Goal: Task Accomplishment & Management: Manage account settings

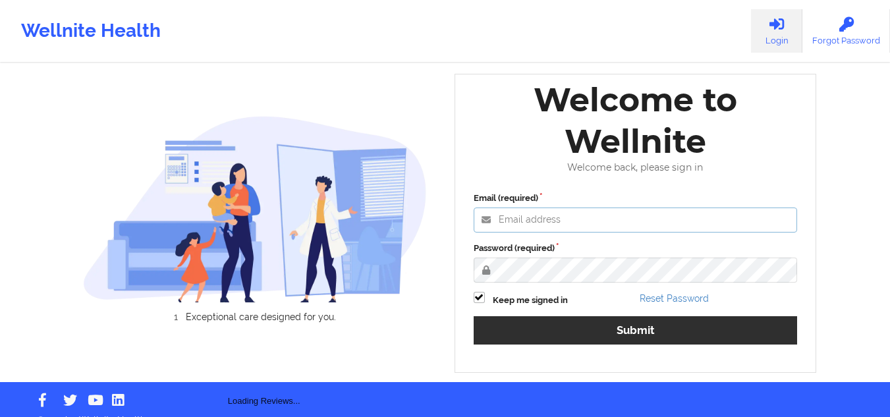
type input "mcasanaan@wellnite.com"
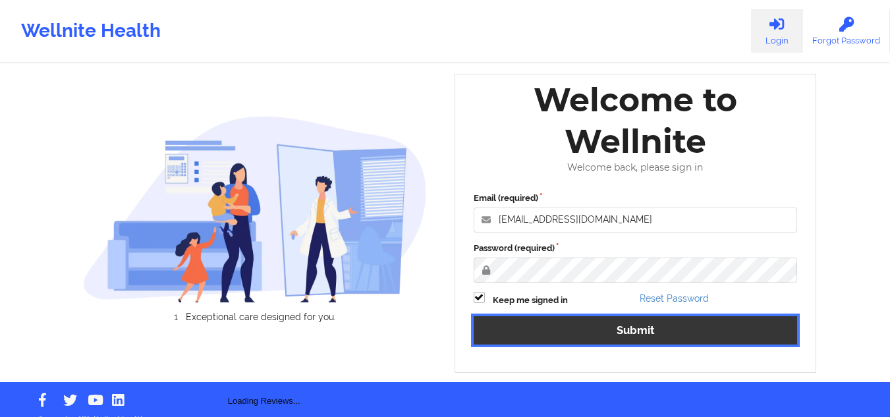
click at [655, 336] on button "Submit" at bounding box center [636, 330] width 324 height 28
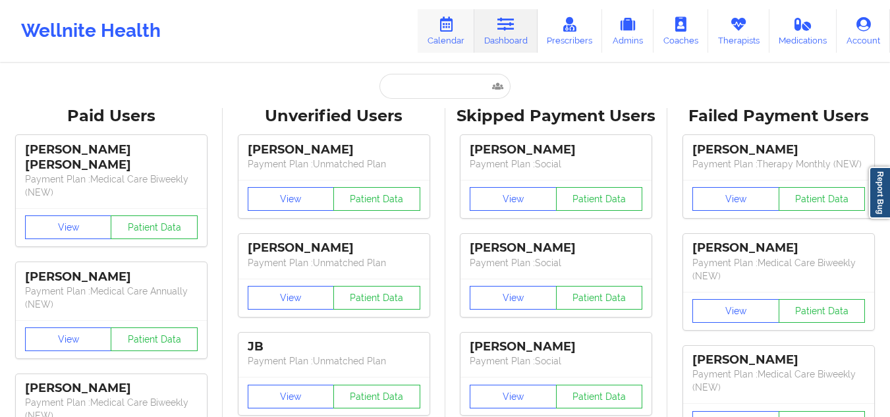
click at [450, 31] on icon at bounding box center [445, 24] width 17 height 14
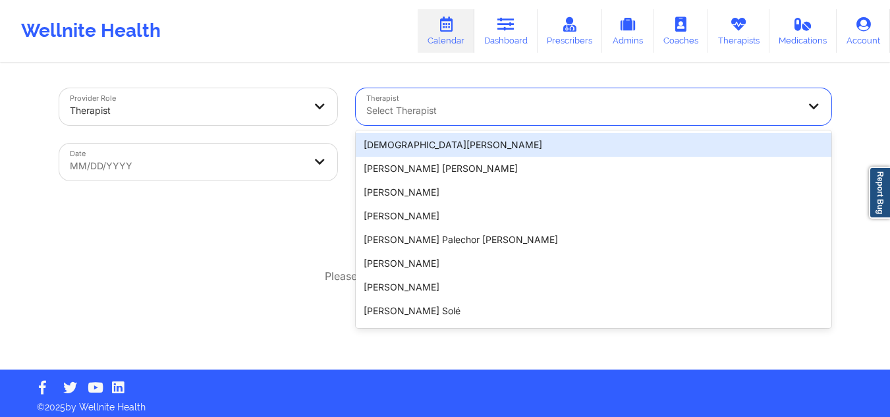
click at [512, 116] on div at bounding box center [582, 111] width 432 height 16
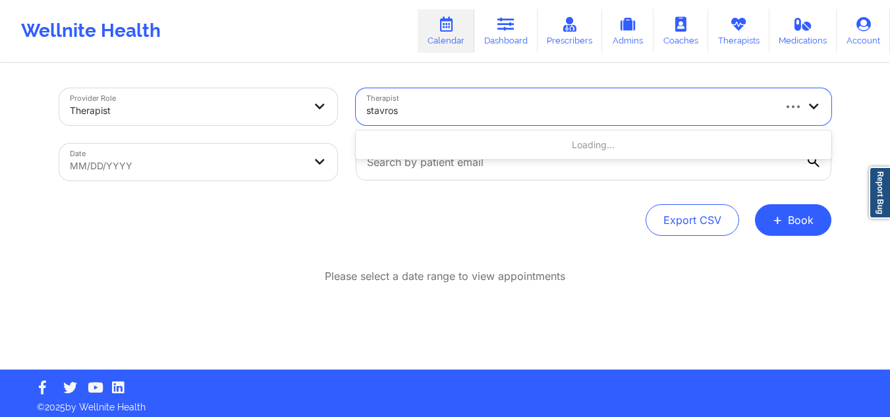
type input "stavros"
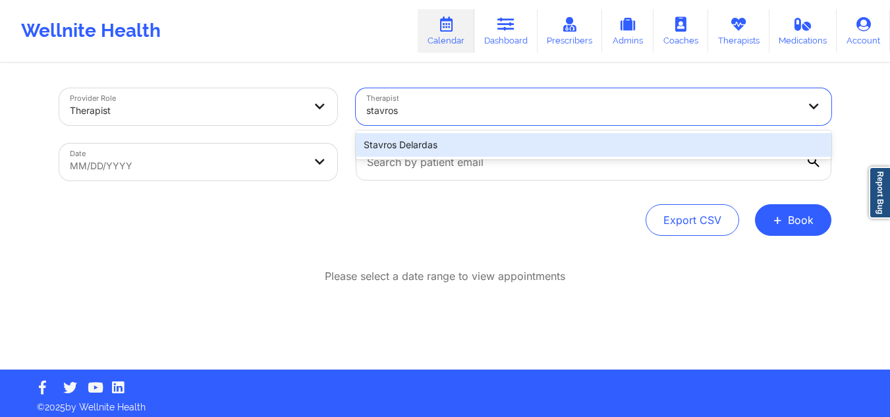
click at [542, 142] on div "Stavros Delardas" at bounding box center [593, 145] width 475 height 24
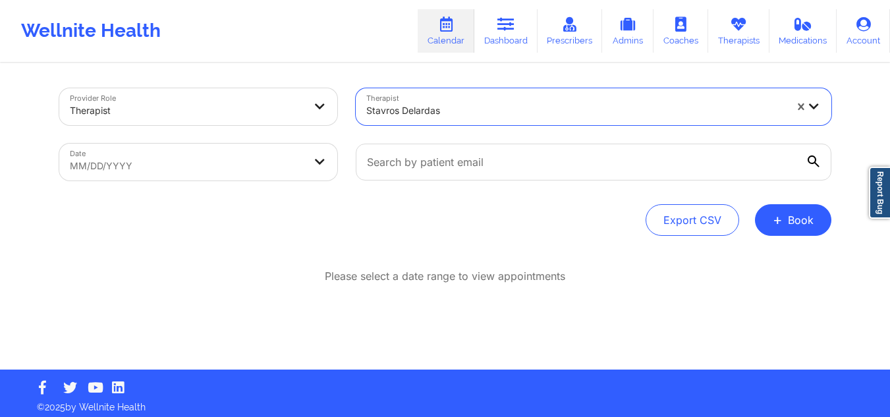
click at [282, 150] on body "Wellnite Health Calendar Dashboard Prescribers Admins Coaches Therapists Medica…" at bounding box center [445, 208] width 890 height 417
select select "2025-8"
select select "2025-9"
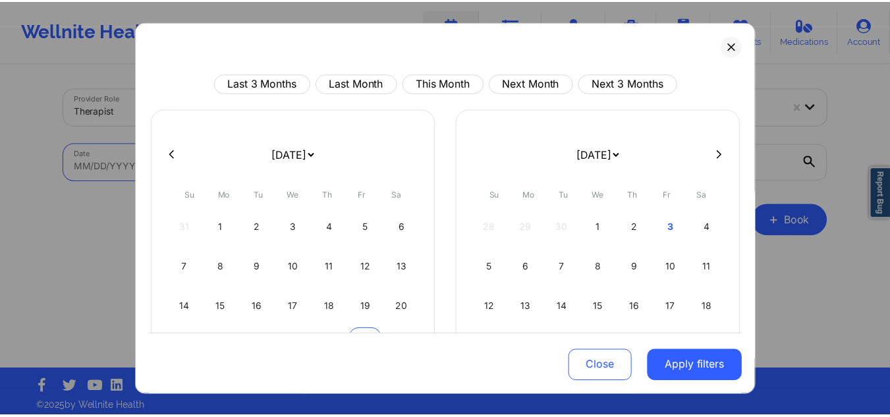
scroll to position [114, 0]
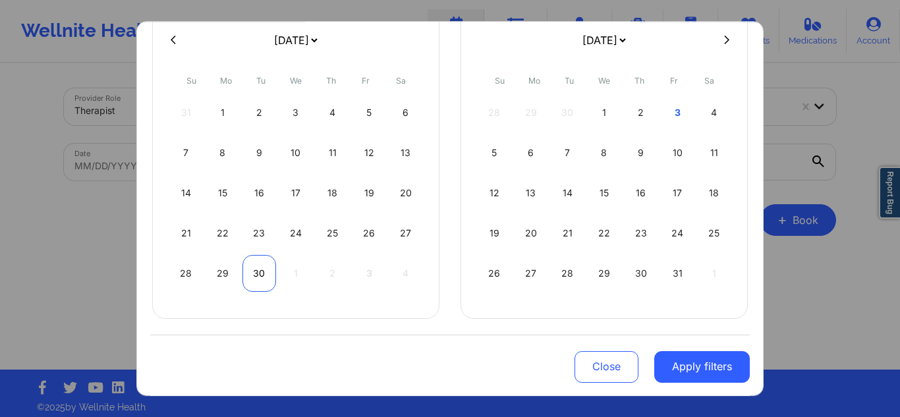
click at [246, 271] on div "30" at bounding box center [259, 273] width 34 height 37
select select "2025-8"
select select "2025-9"
select select "2025-8"
select select "2025-9"
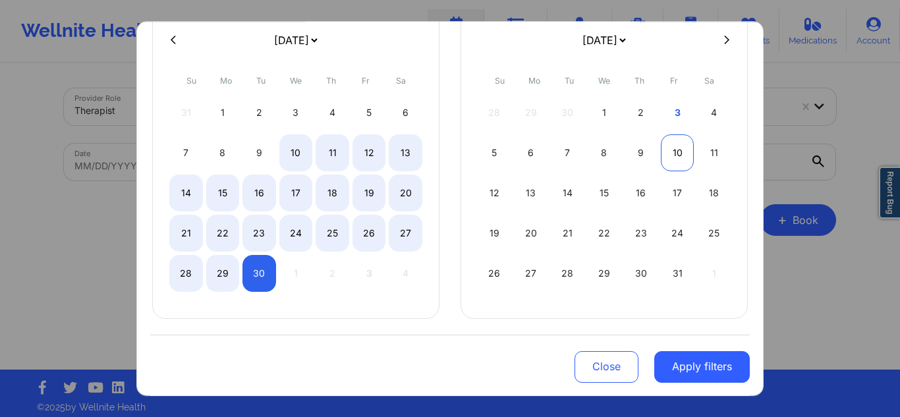
select select "2025-8"
select select "2025-9"
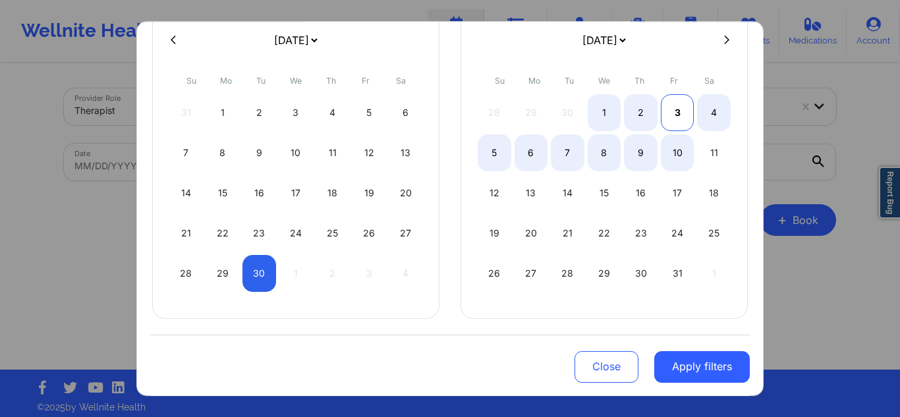
select select "2025-8"
select select "2025-9"
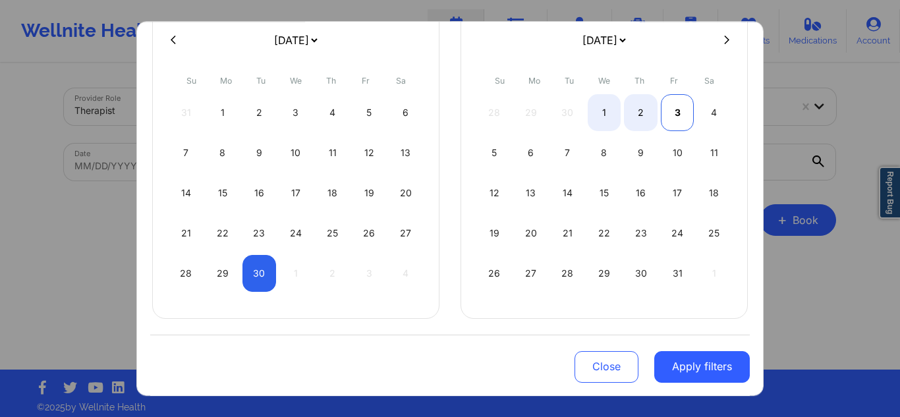
click at [678, 115] on div "3" at bounding box center [678, 112] width 34 height 37
select select "2025-8"
select select "2025-9"
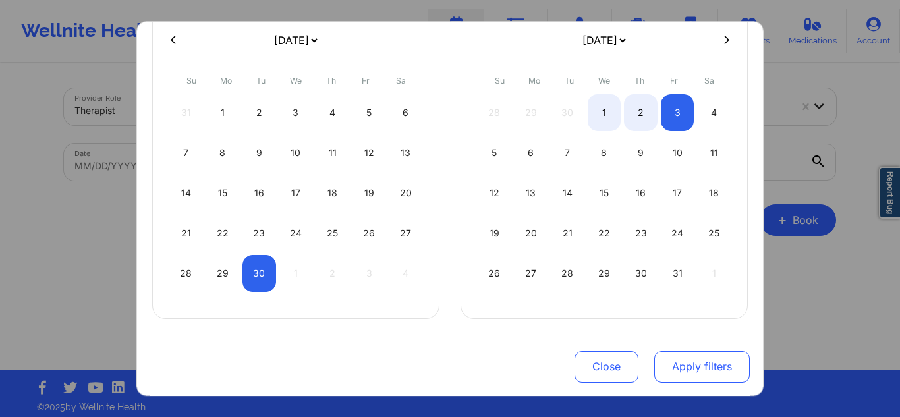
click at [690, 372] on button "Apply filters" at bounding box center [701, 366] width 95 height 32
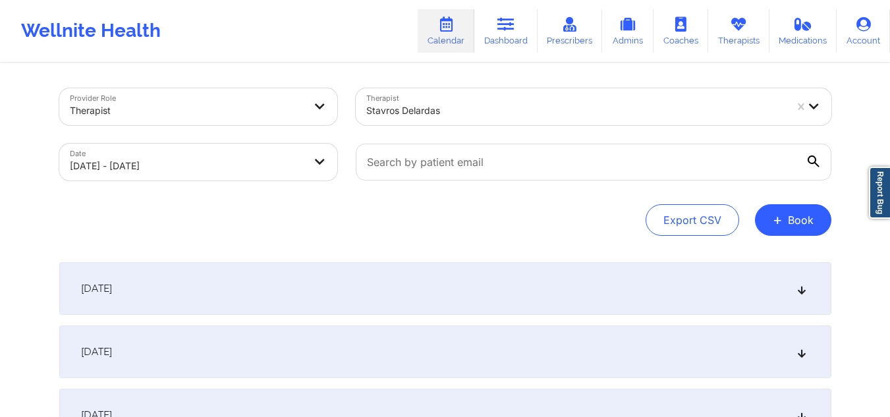
scroll to position [194, 0]
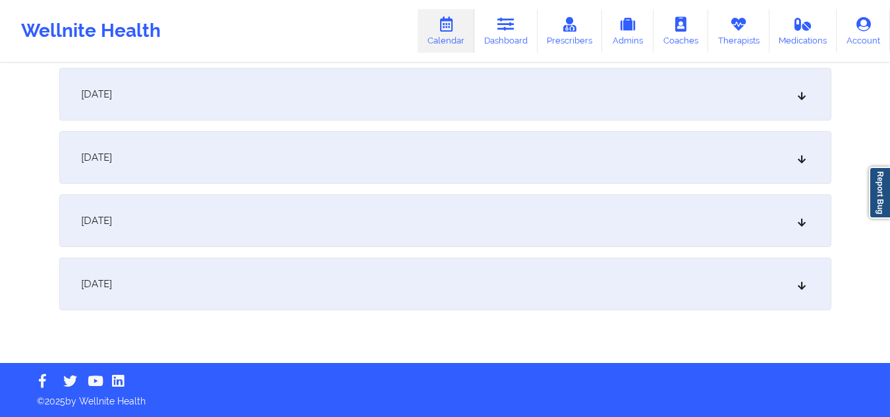
click at [490, 215] on div "October 2, 2025" at bounding box center [445, 220] width 772 height 53
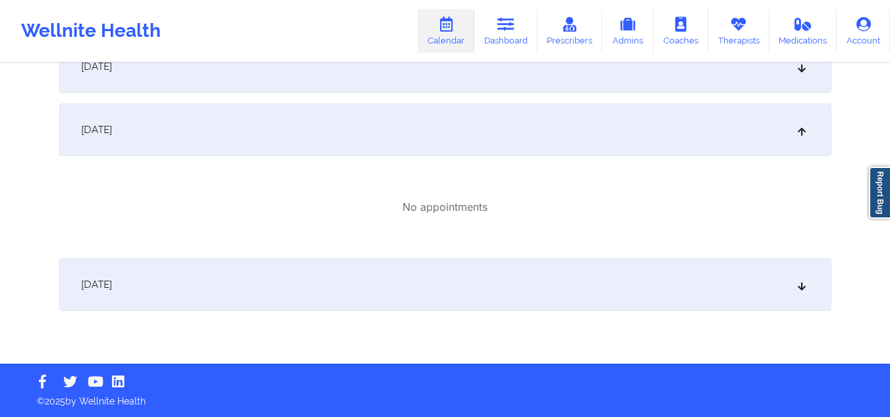
scroll to position [153, 0]
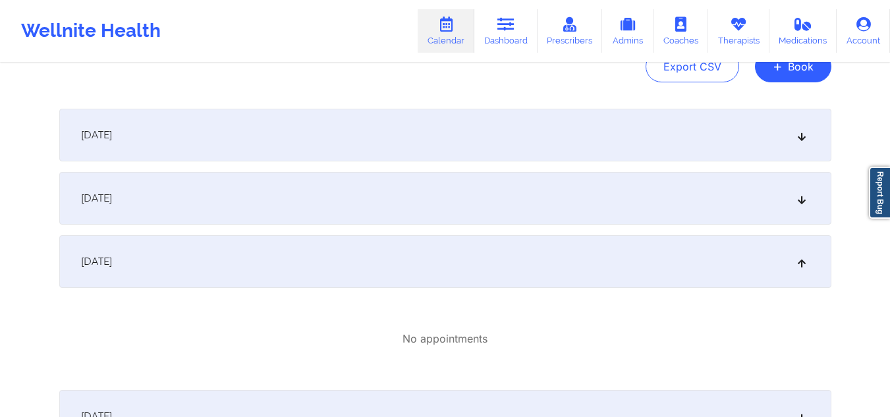
click at [517, 206] on div "October 1, 2025" at bounding box center [445, 198] width 772 height 53
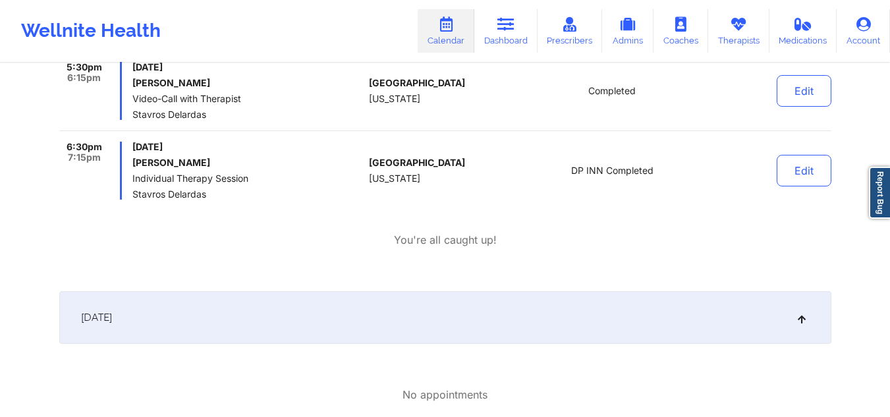
scroll to position [549, 0]
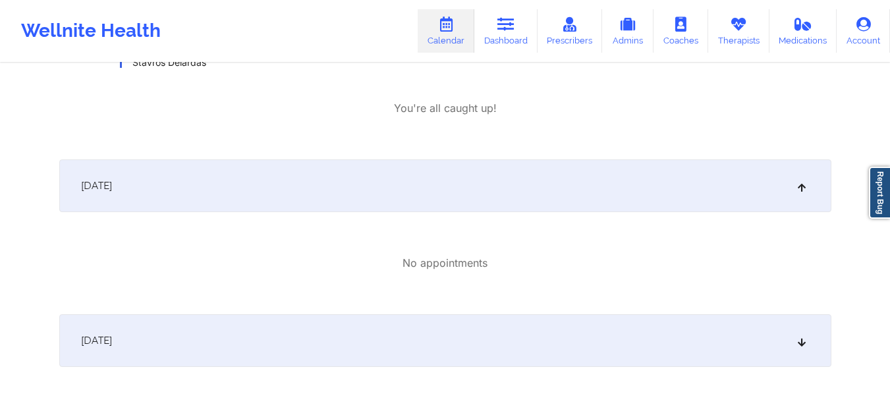
click at [512, 338] on div "October 3, 2025" at bounding box center [445, 340] width 772 height 53
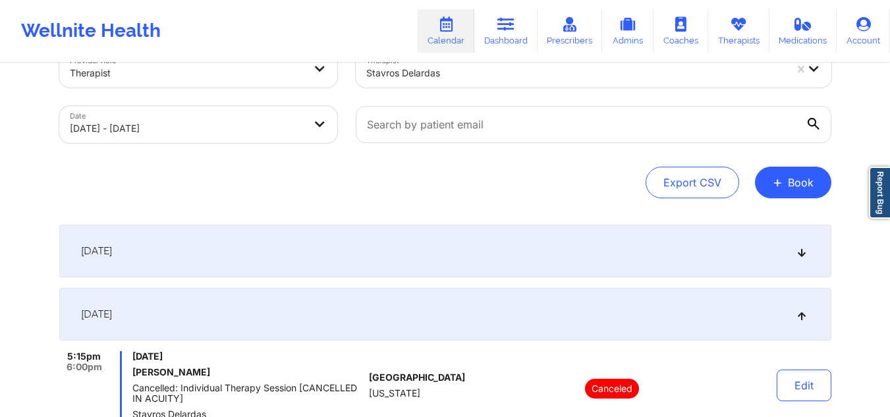
scroll to position [0, 0]
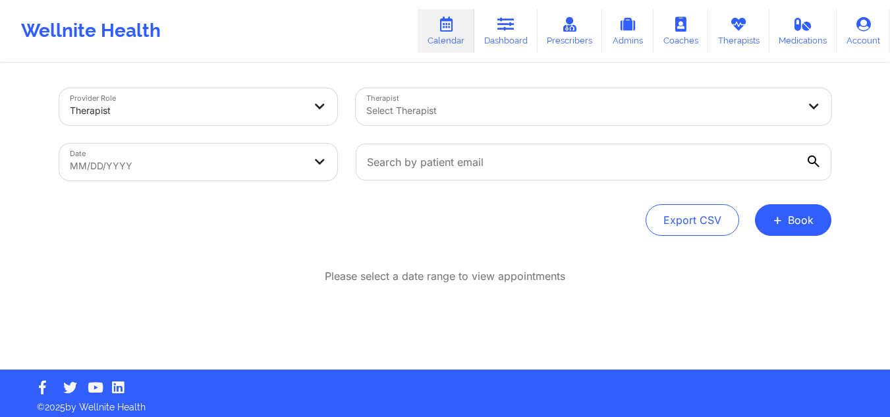
scroll to position [6, 0]
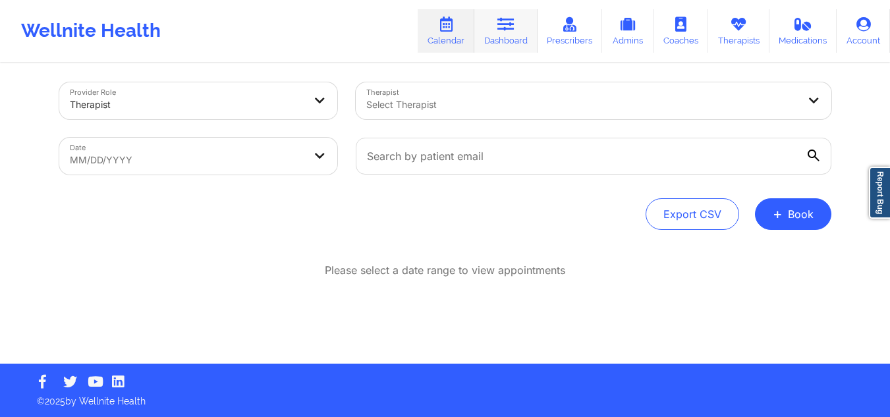
click at [511, 26] on icon at bounding box center [505, 24] width 17 height 14
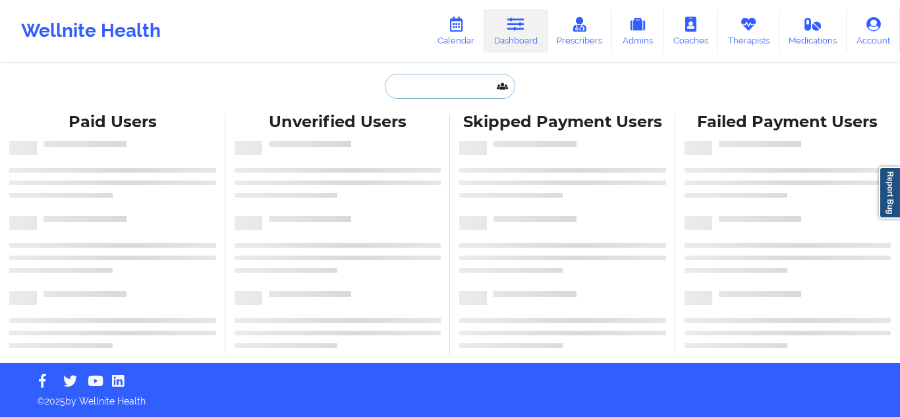
click at [458, 94] on input "text" at bounding box center [450, 86] width 130 height 25
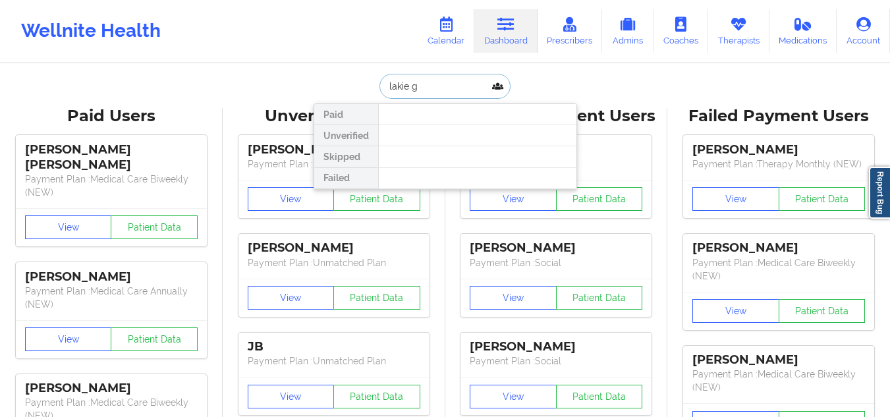
type input "lakie"
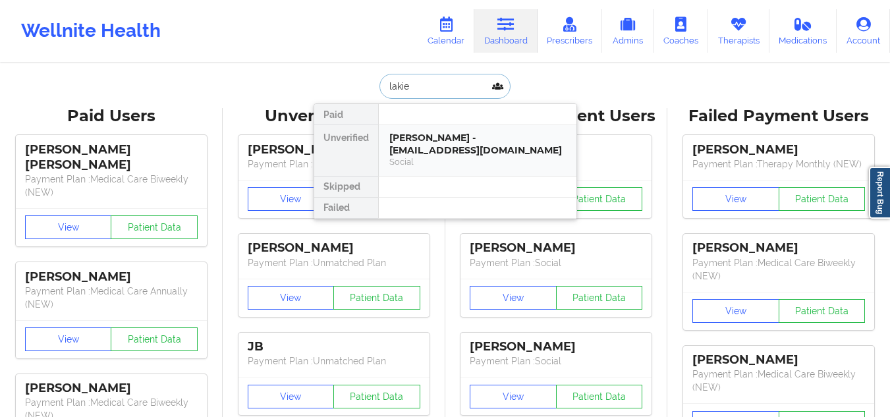
click at [462, 131] on div "Lakie karriem Grant - lkgrant75@gmail.com Social" at bounding box center [478, 150] width 198 height 51
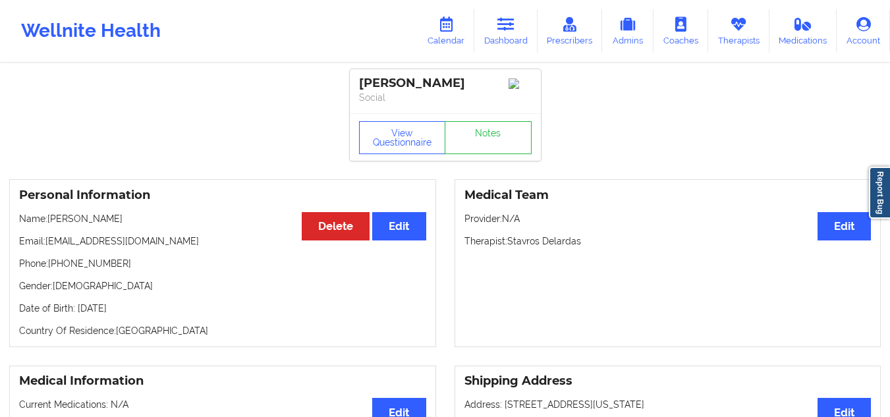
drag, startPoint x: 486, startPoint y: 81, endPoint x: 342, endPoint y: 61, distance: 145.0
copy div "Lakie karriem Grant"
drag, startPoint x: 126, startPoint y: 266, endPoint x: 55, endPoint y: 269, distance: 71.8
click at [55, 269] on p "Phone: +1917-225-9869" at bounding box center [222, 263] width 407 height 13
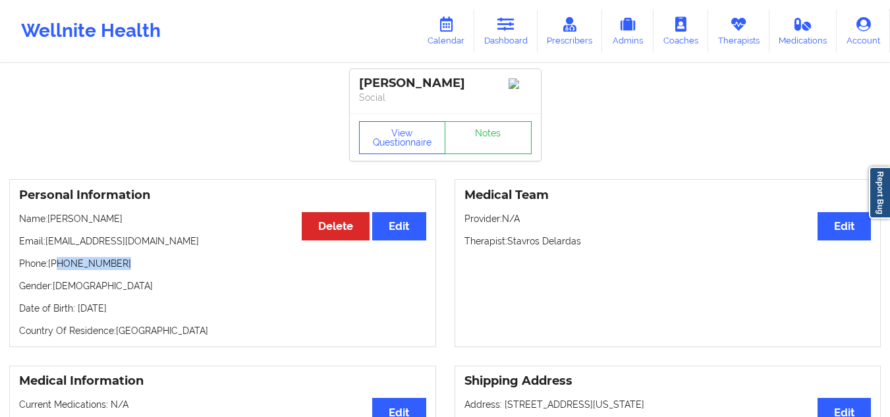
copy p "917-225-9869"
drag, startPoint x: 155, startPoint y: 247, endPoint x: 48, endPoint y: 245, distance: 107.4
click at [48, 245] on p "Email: lkgrant75@gmail.com" at bounding box center [222, 240] width 407 height 13
copy p "lkgrant75@gmail.com"
drag, startPoint x: 491, startPoint y: 83, endPoint x: 308, endPoint y: 82, distance: 183.1
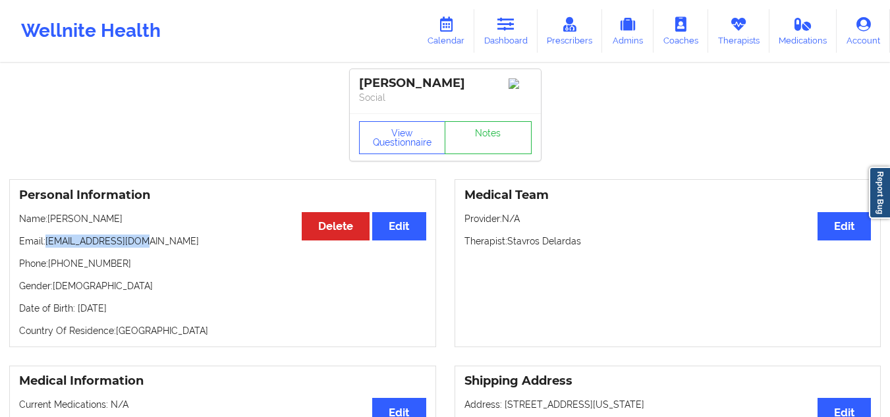
copy div "Lakie karriem Grant"
click at [472, 298] on div "Medical Team Edit Provider: N/A Therapist: Stavros Delardas" at bounding box center [667, 263] width 427 height 168
drag, startPoint x: 514, startPoint y: 39, endPoint x: 512, endPoint y: 56, distance: 17.2
click at [514, 39] on link "Dashboard" at bounding box center [505, 30] width 63 height 43
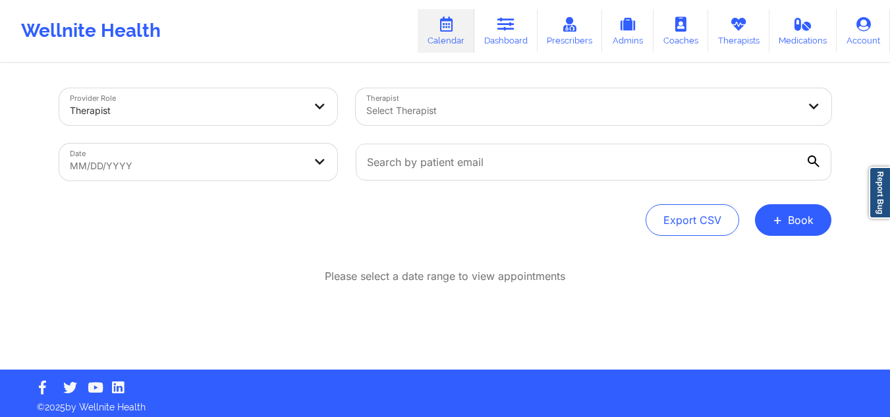
click at [546, 113] on div at bounding box center [582, 111] width 432 height 16
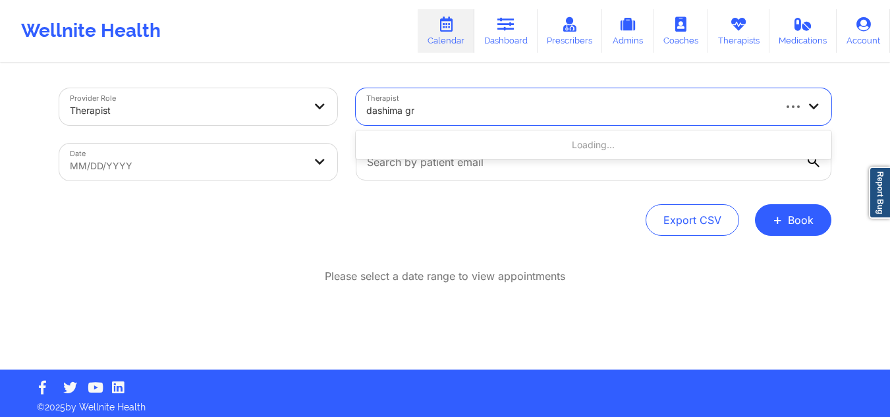
type input "dashima gre"
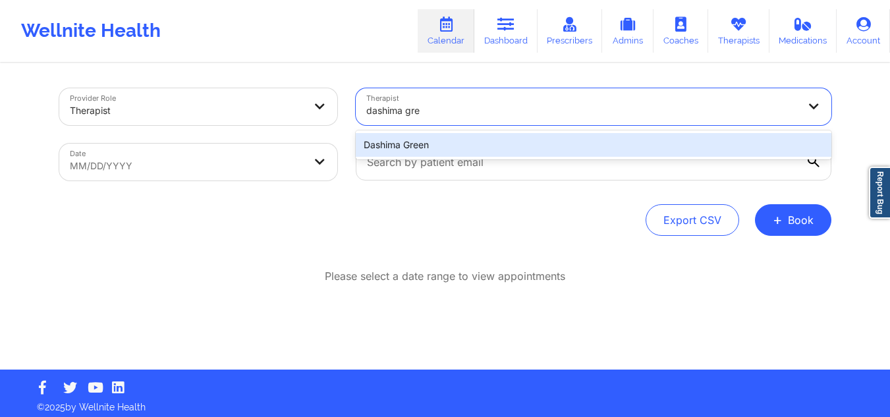
click at [522, 144] on div "Dashima Green" at bounding box center [593, 145] width 475 height 24
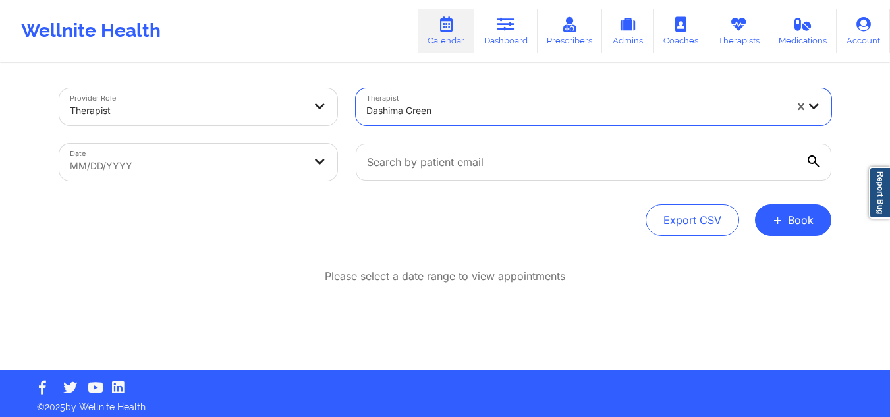
click at [153, 148] on body "Wellnite Health Calendar Dashboard Prescribers Admins Coaches Therapists Medica…" at bounding box center [445, 208] width 890 height 417
select select "2025-8"
select select "2025-9"
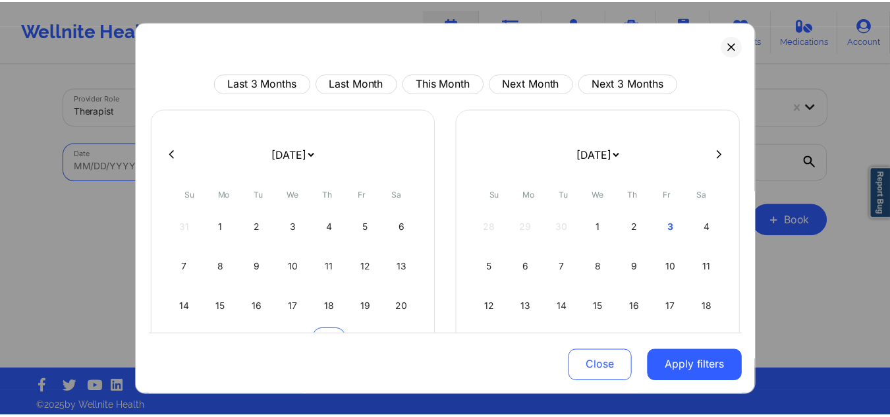
scroll to position [114, 0]
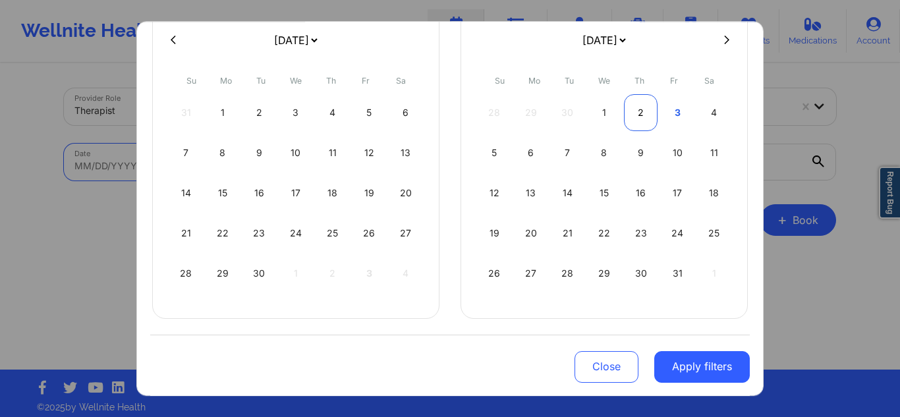
click at [641, 110] on div "2" at bounding box center [641, 112] width 34 height 37
select select "2025-9"
select select "2025-10"
select select "2025-9"
select select "2025-10"
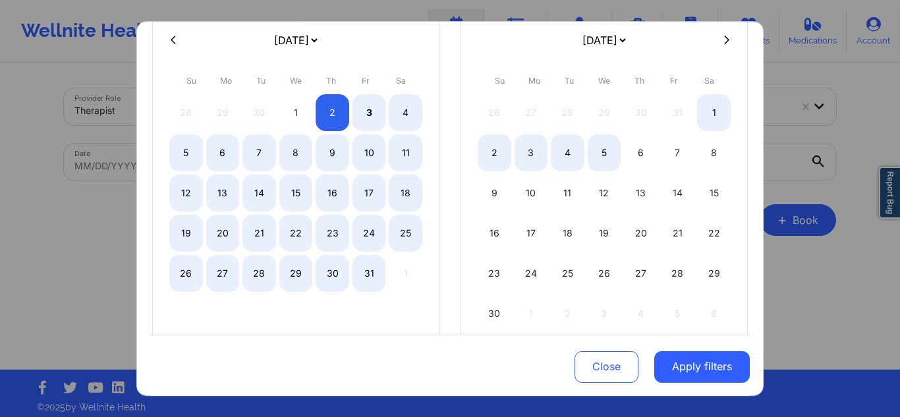
select select "2025-9"
select select "2025-10"
click at [591, 360] on button "Close" at bounding box center [606, 366] width 64 height 32
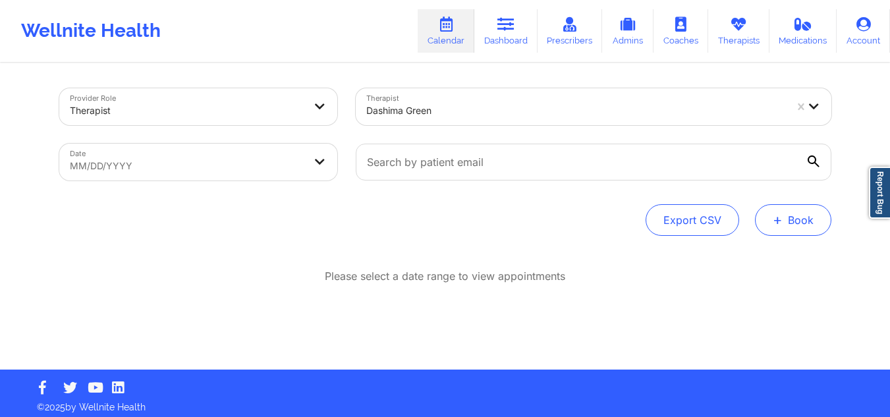
click at [778, 206] on button "+ Book" at bounding box center [793, 220] width 76 height 32
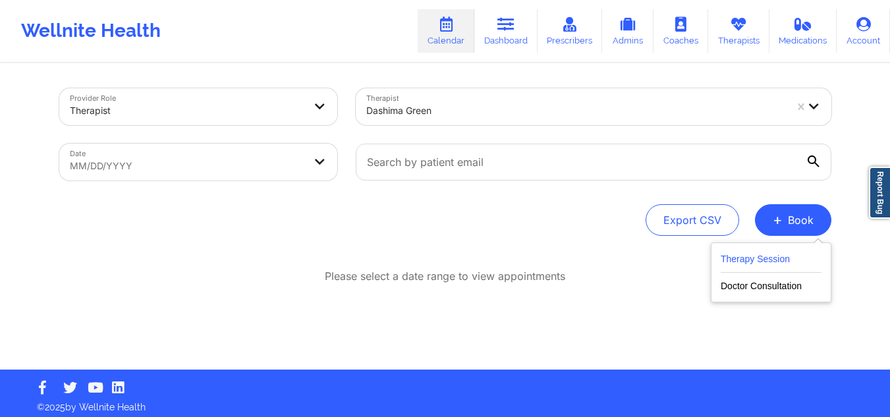
click at [767, 251] on button "Therapy Session" at bounding box center [770, 262] width 101 height 22
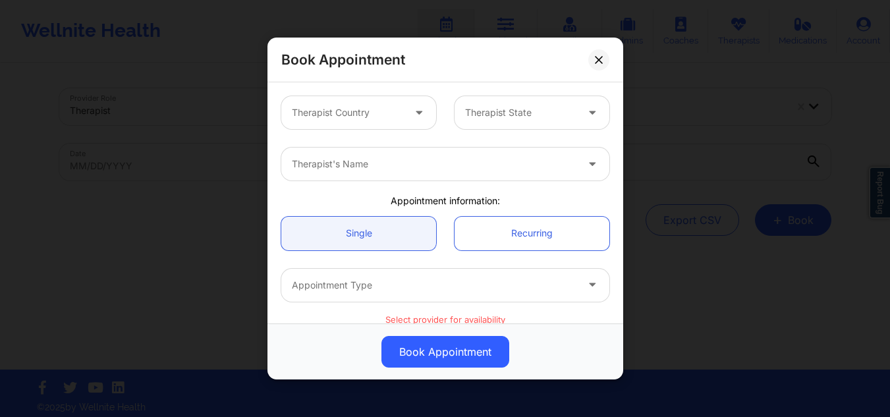
click at [379, 105] on div at bounding box center [347, 113] width 111 height 16
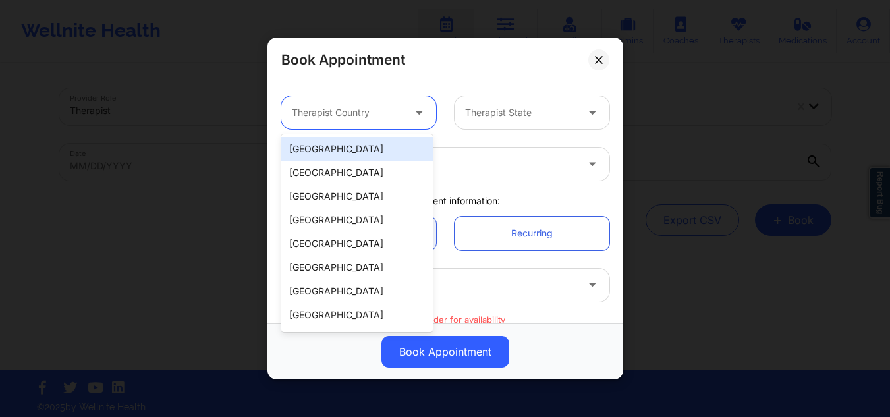
click at [354, 142] on div "[GEOGRAPHIC_DATA]" at bounding box center [356, 149] width 151 height 24
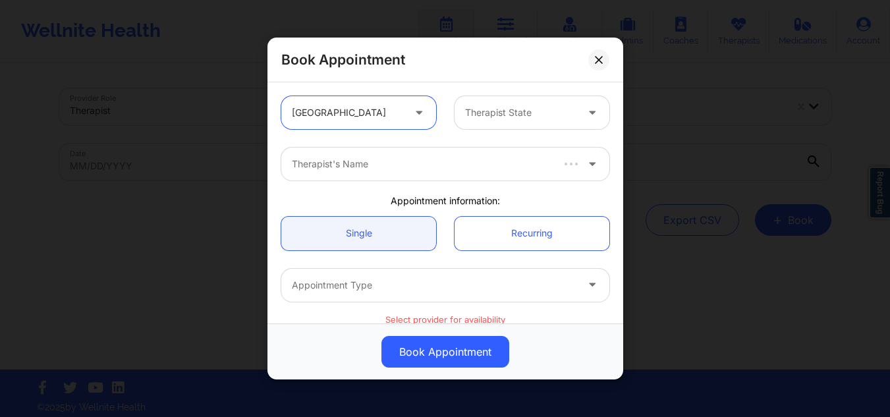
click at [533, 105] on div at bounding box center [520, 113] width 111 height 16
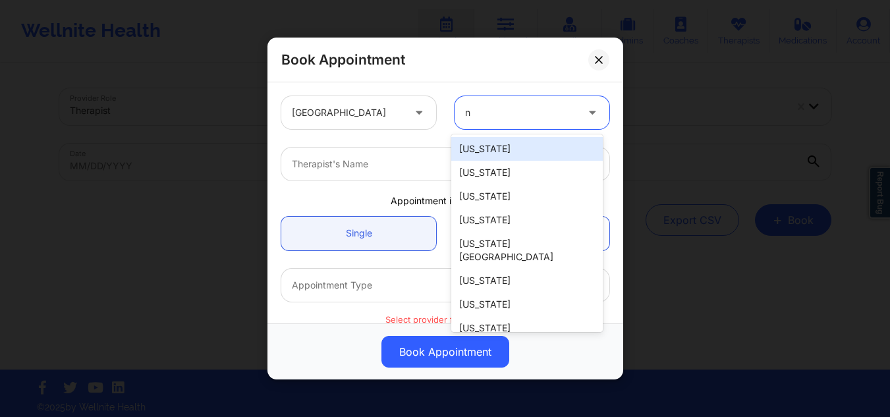
type input "ny"
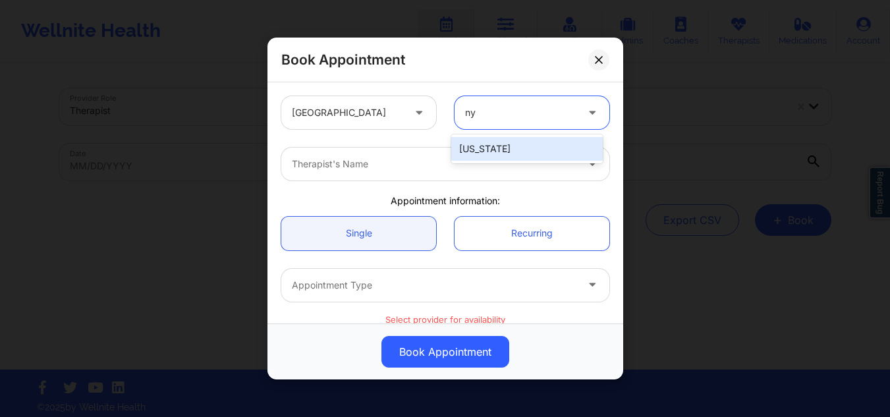
click at [491, 146] on div "New York" at bounding box center [526, 149] width 151 height 24
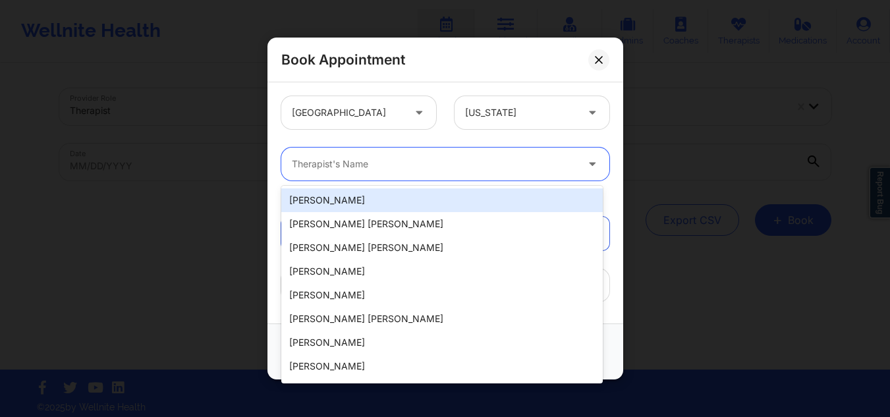
click at [396, 158] on div at bounding box center [434, 164] width 285 height 16
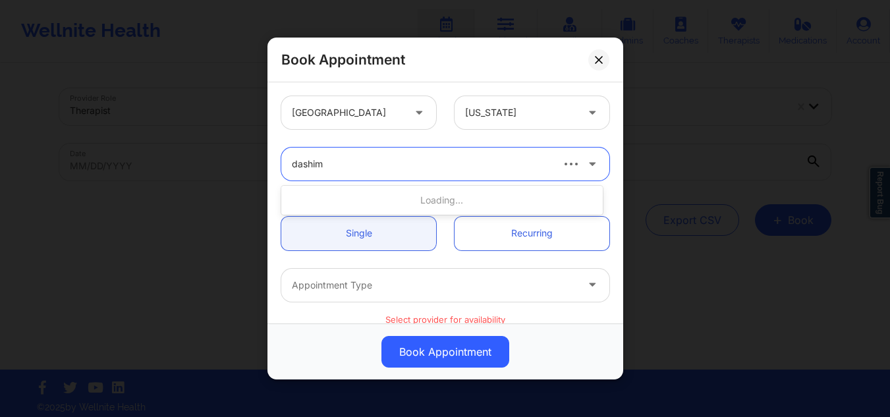
type input "dashima"
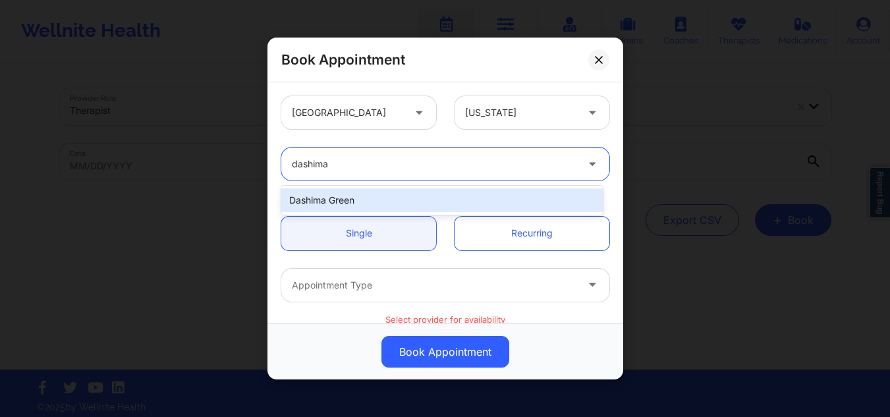
click at [379, 203] on div "Dashima Green" at bounding box center [441, 200] width 321 height 24
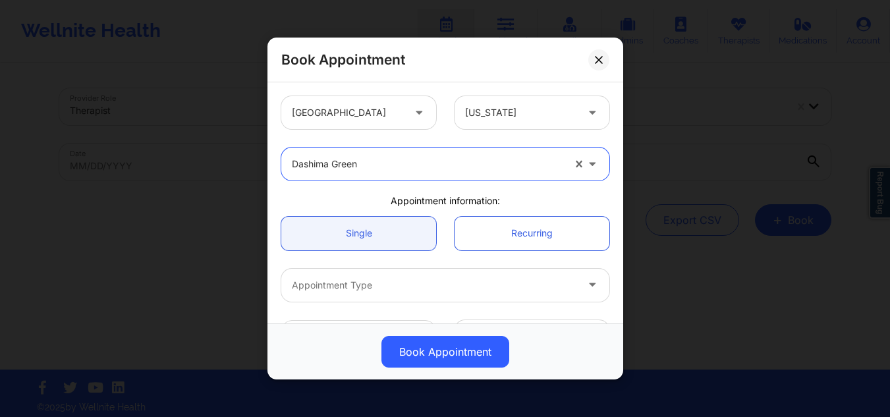
scroll to position [198, 0]
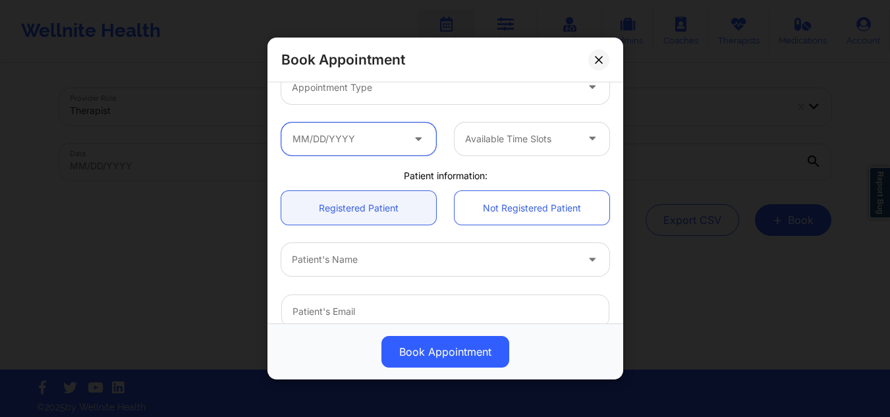
click at [323, 143] on input "text" at bounding box center [358, 138] width 155 height 33
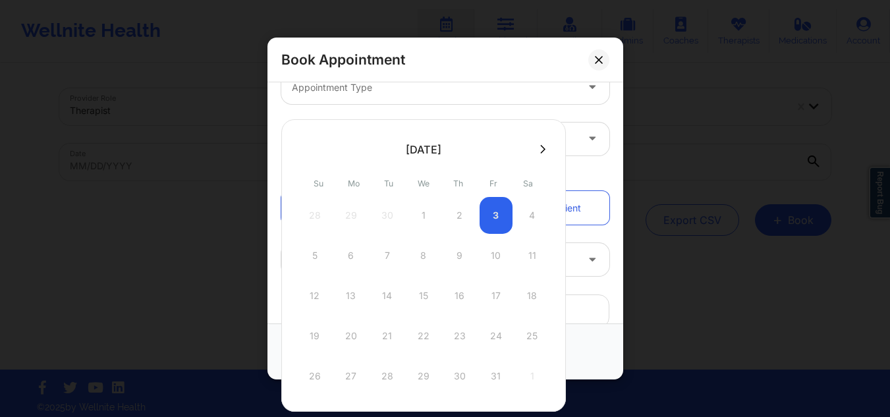
click at [294, 103] on div "Appointment Type" at bounding box center [429, 86] width 296 height 33
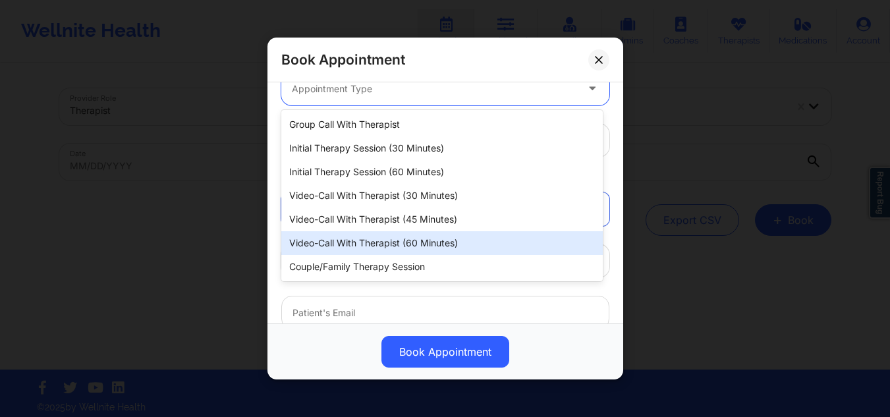
click at [393, 248] on div "Video-Call with Therapist (60 minutes)" at bounding box center [441, 243] width 321 height 24
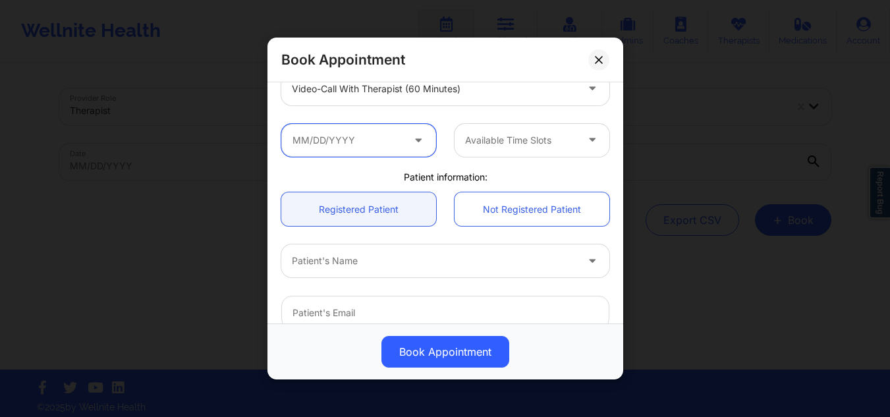
click at [360, 140] on input "text" at bounding box center [358, 139] width 155 height 33
click at [589, 59] on button at bounding box center [598, 59] width 21 height 21
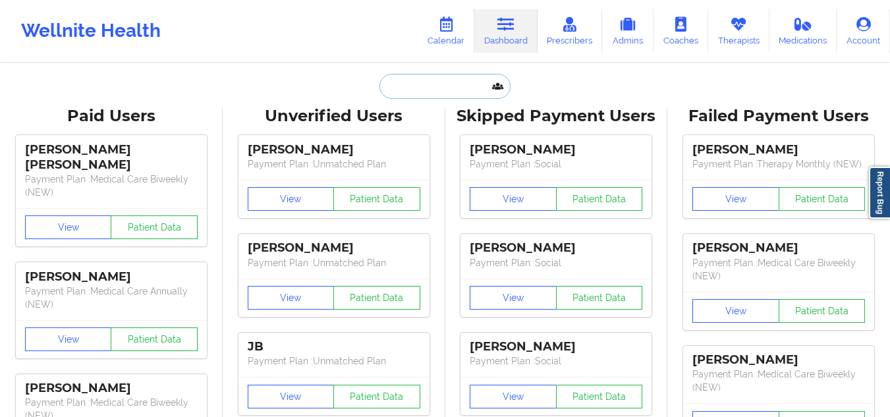
drag, startPoint x: 0, startPoint y: 0, endPoint x: 484, endPoint y: 80, distance: 490.7
click at [484, 80] on input "text" at bounding box center [444, 86] width 130 height 25
paste input "Lora Knollmueller"
type input "Lora Knollmueller"
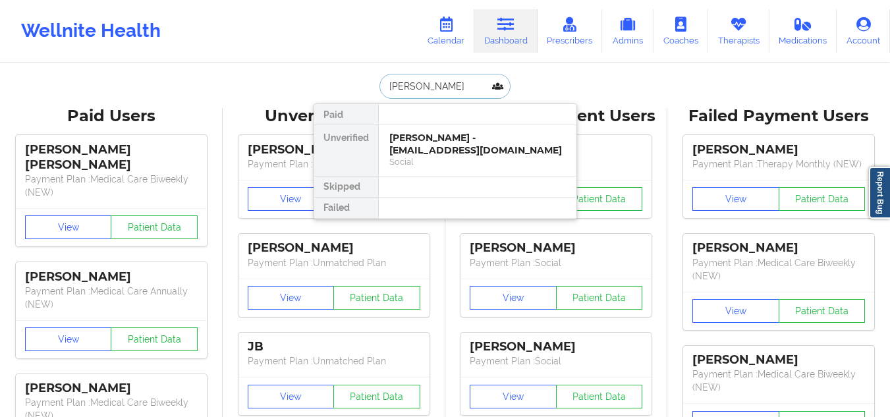
click at [468, 165] on div "Social" at bounding box center [477, 161] width 177 height 11
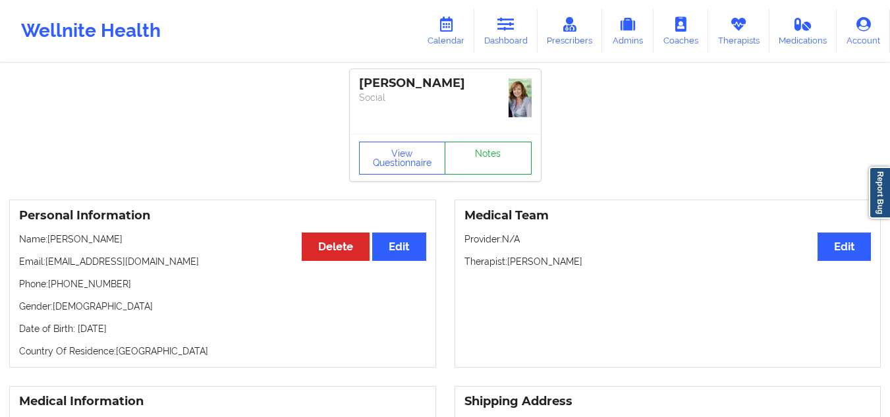
click at [481, 151] on link "Notes" at bounding box center [488, 158] width 87 height 33
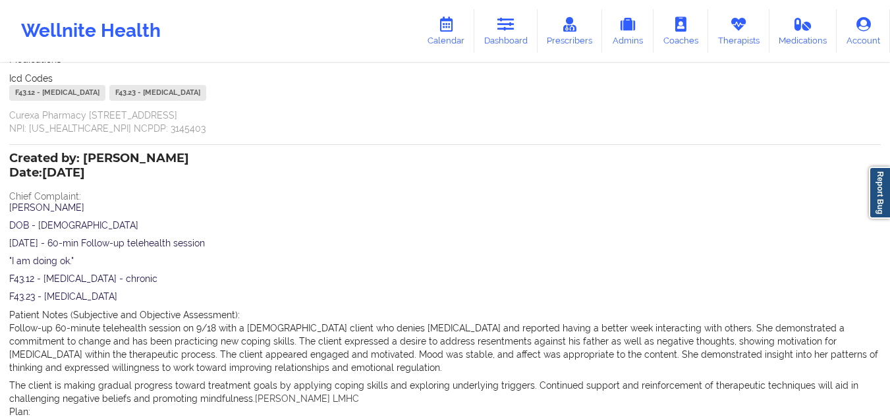
scroll to position [461, 0]
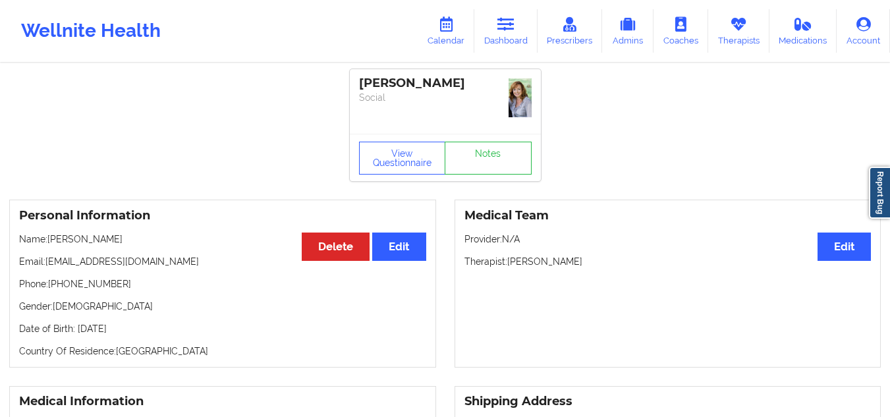
click at [501, 22] on icon at bounding box center [505, 24] width 17 height 14
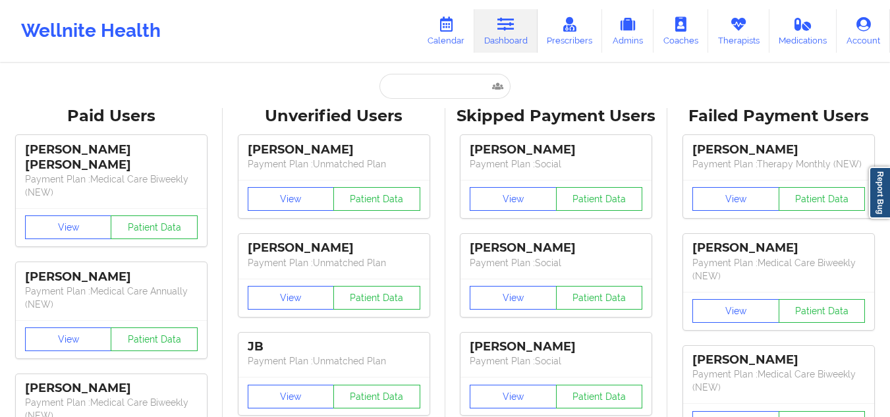
click at [327, 22] on div "Wellnite Health Calendar Dashboard Prescribers Admins Coaches Therapists Medica…" at bounding box center [445, 31] width 890 height 53
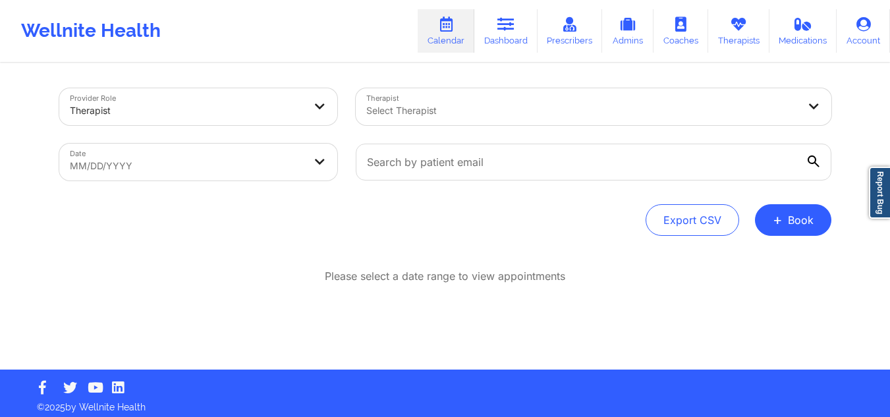
click at [375, 103] on div at bounding box center [582, 111] width 432 height 16
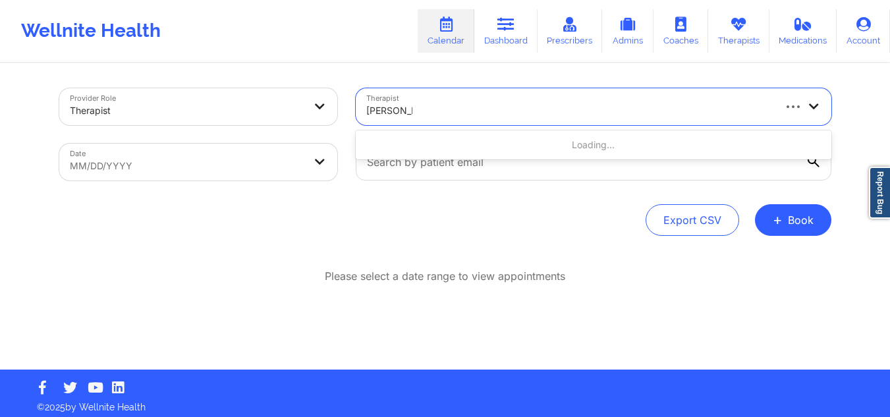
type input "[PERSON_NAME]"
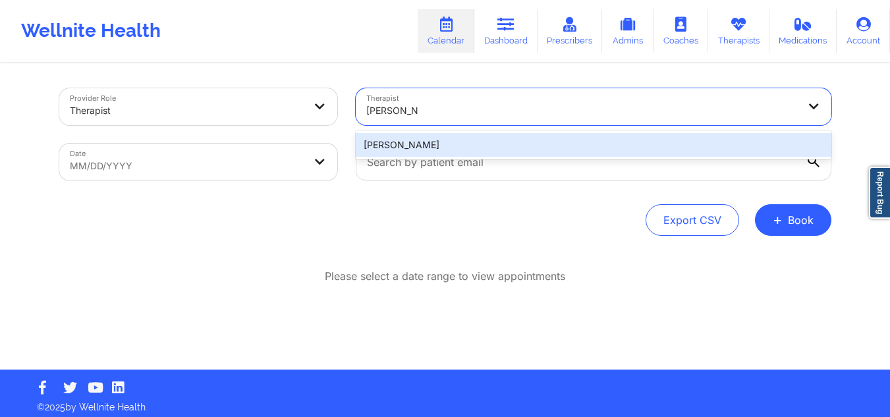
click at [408, 148] on div "[PERSON_NAME]" at bounding box center [593, 145] width 475 height 24
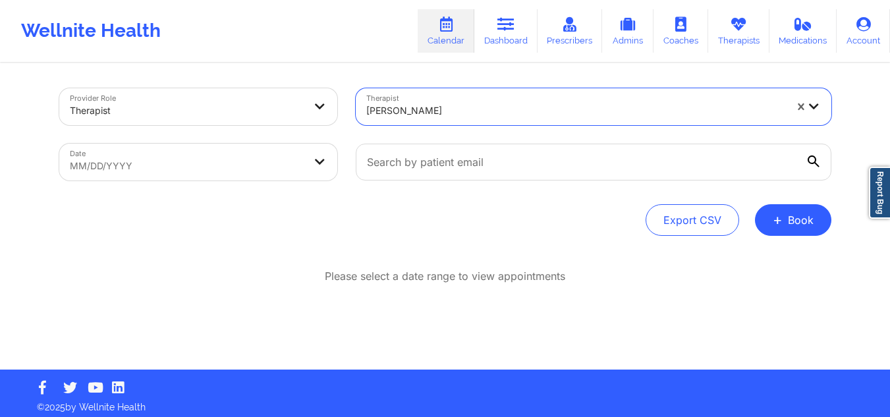
select select "2025-8"
select select "2025-9"
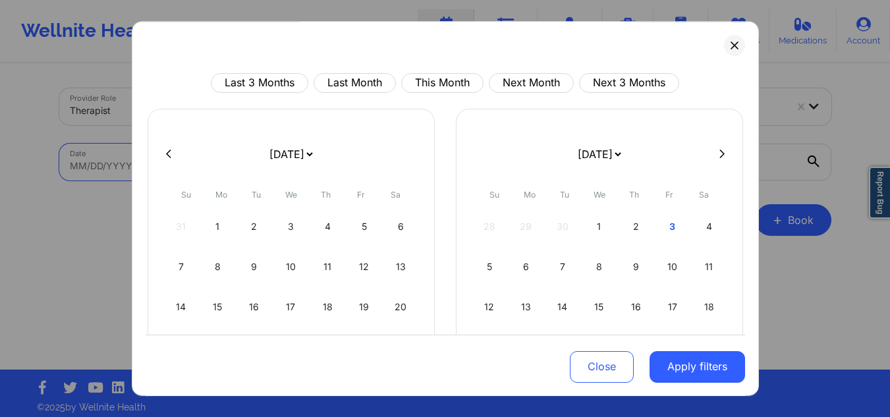
click at [290, 161] on body "Wellnite Health Calendar Dashboard Prescribers Admins Coaches Therapists Medica…" at bounding box center [445, 208] width 890 height 417
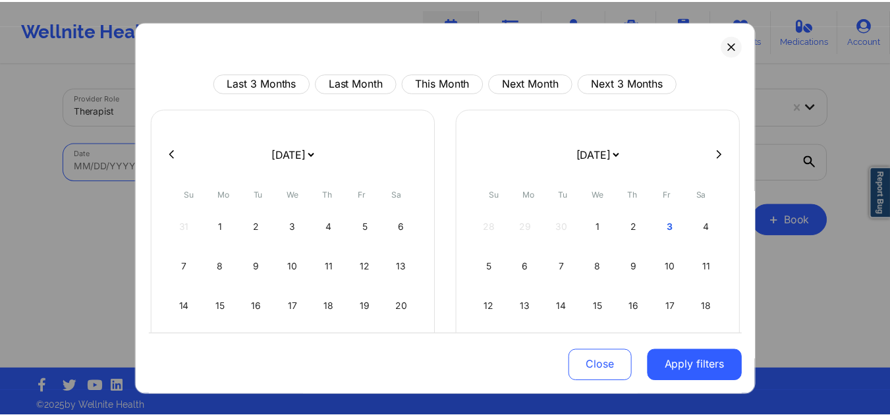
scroll to position [114, 0]
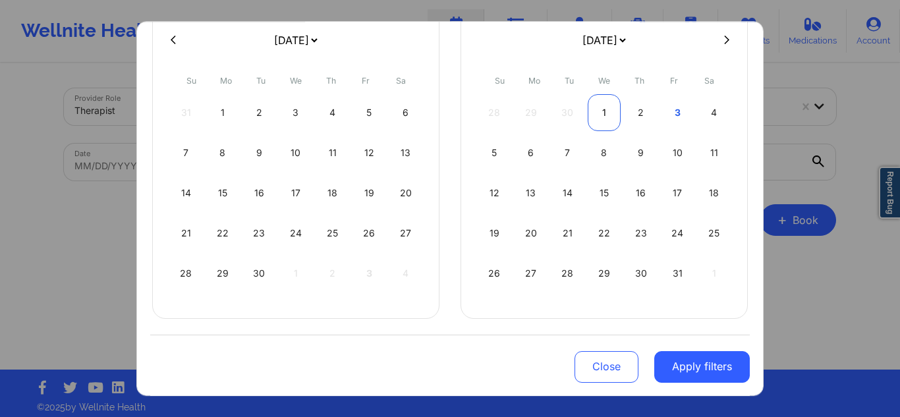
click at [599, 108] on div "1" at bounding box center [604, 112] width 34 height 37
select select "2025-9"
select select "2025-10"
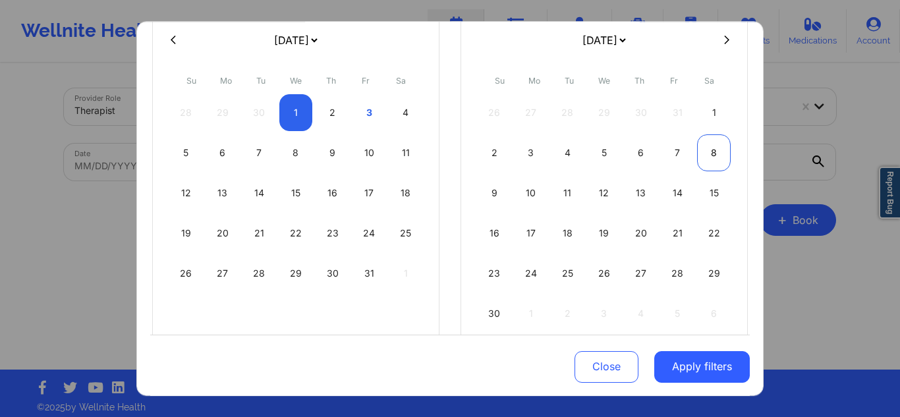
select select "2025-9"
select select "2025-10"
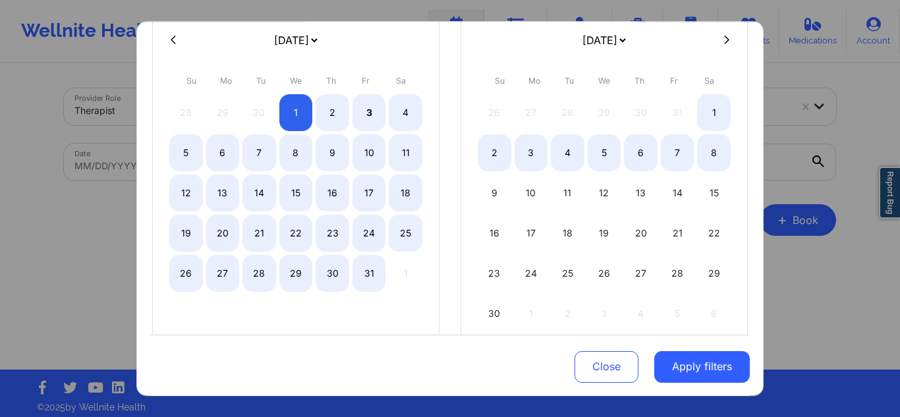
select select "2025-9"
select select "2025-10"
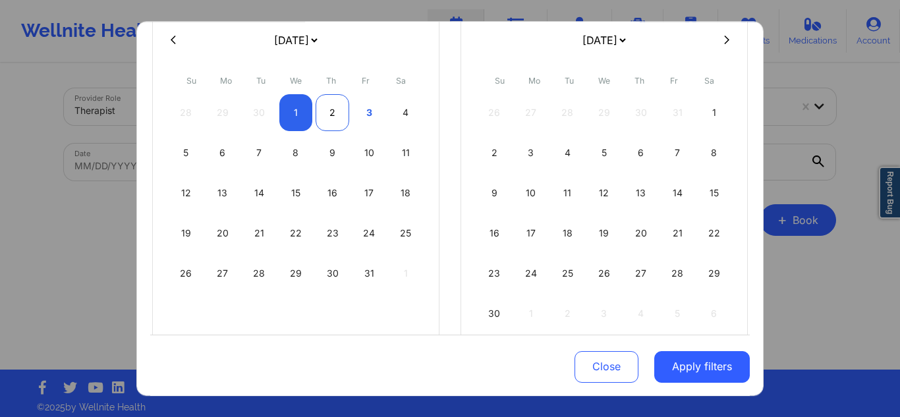
select select "2025-9"
select select "2025-10"
click at [333, 116] on div "2" at bounding box center [332, 112] width 34 height 37
select select "2025-9"
select select "2025-10"
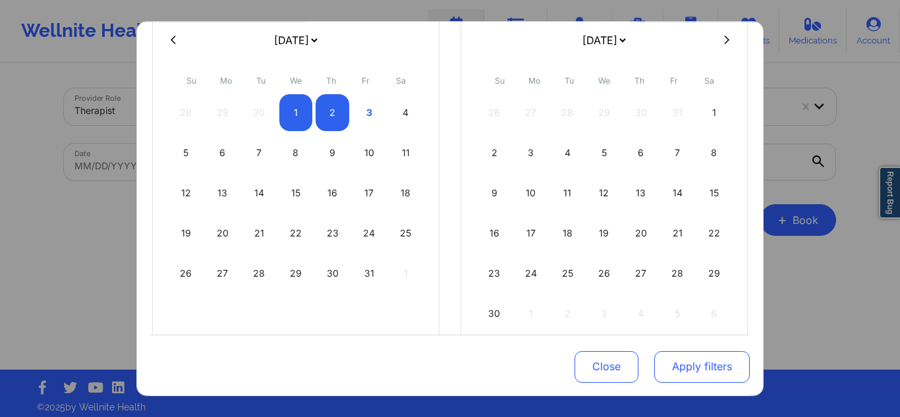
click at [734, 364] on button "Apply filters" at bounding box center [701, 366] width 95 height 32
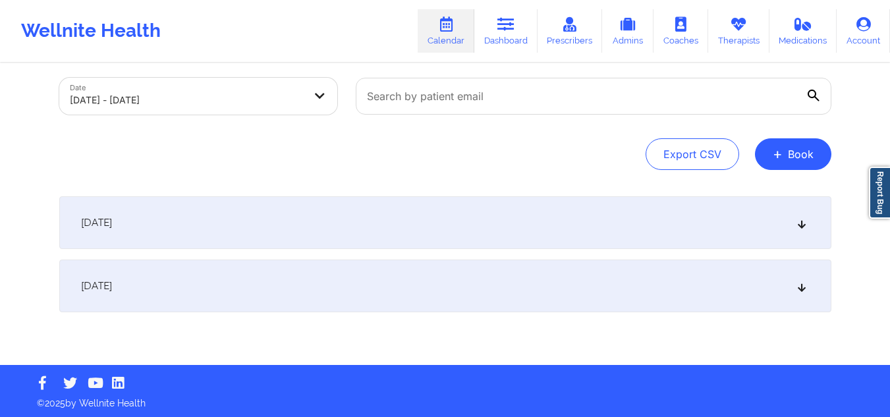
scroll to position [68, 0]
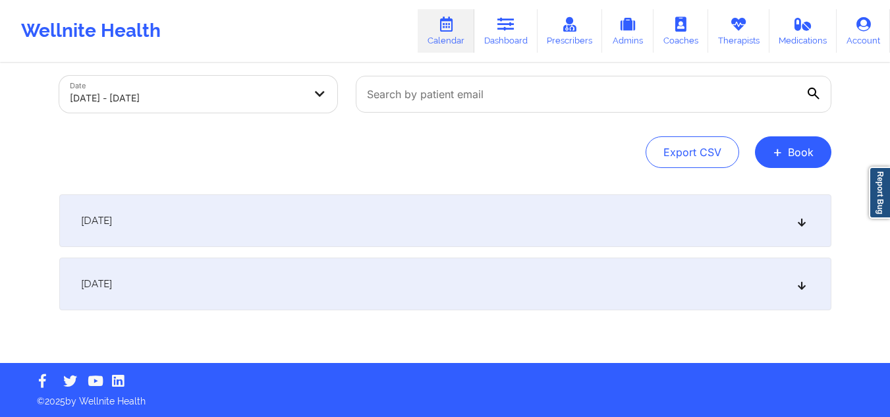
click at [406, 270] on div "[DATE]" at bounding box center [445, 284] width 772 height 53
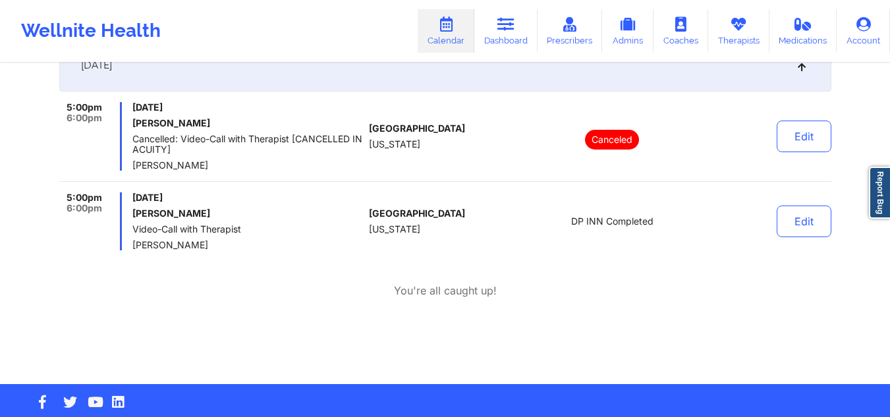
scroll to position [307, 0]
